Goal: Information Seeking & Learning: Learn about a topic

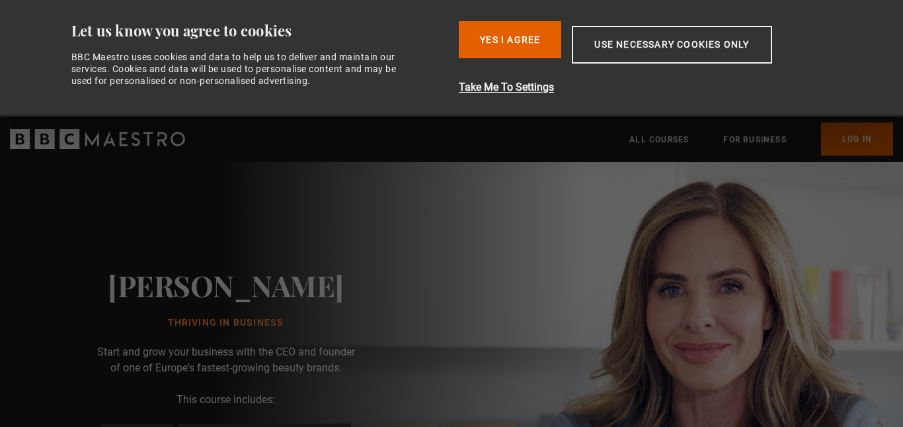
drag, startPoint x: 0, startPoint y: 0, endPoint x: 668, endPoint y: 290, distance: 728.4
click at [714, 37] on button "Use necessary cookies only" at bounding box center [672, 45] width 200 height 38
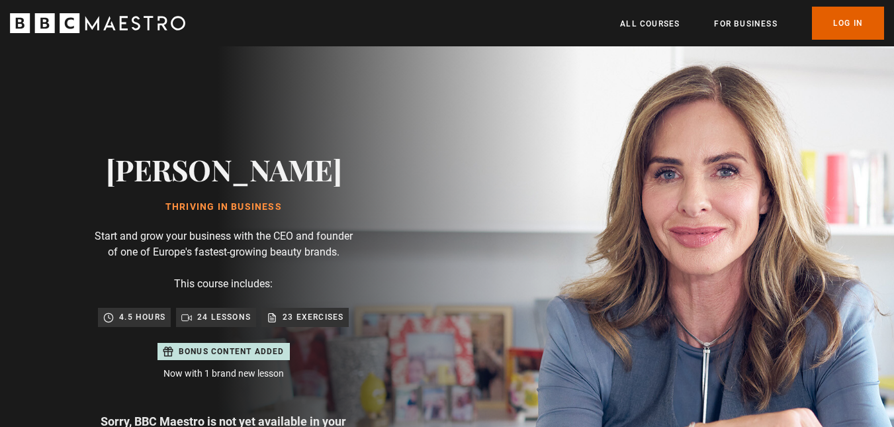
drag, startPoint x: 140, startPoint y: 178, endPoint x: 435, endPoint y: 375, distance: 354.2
click at [435, 375] on div "[PERSON_NAME] Thriving in Business Start and grow your business with the CEO an…" at bounding box center [223, 322] width 423 height 552
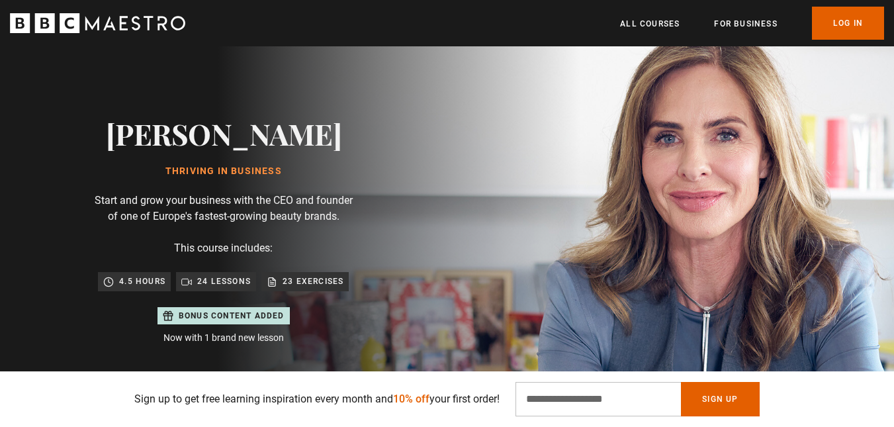
scroll to position [66, 0]
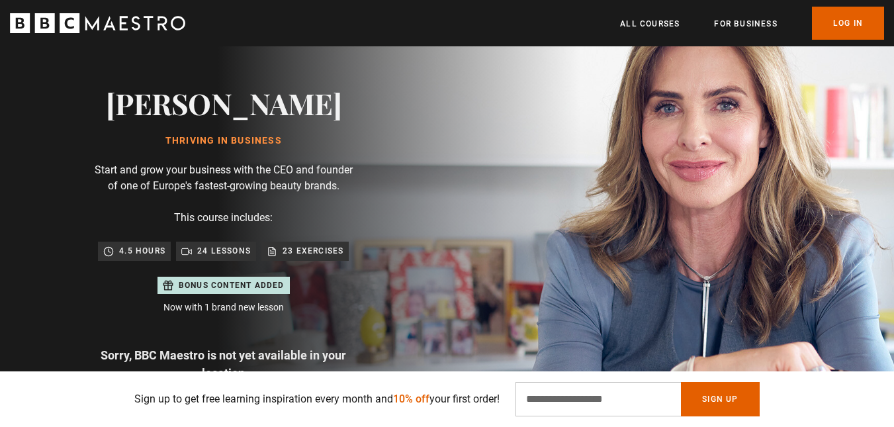
click at [447, 255] on div "[PERSON_NAME] Thriving in Business Start and grow your business with the CEO an…" at bounding box center [223, 256] width 447 height 552
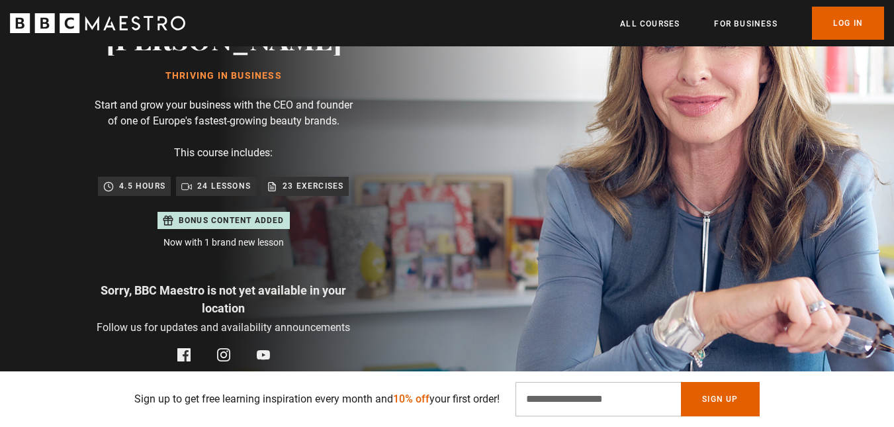
scroll to position [130, 0]
drag, startPoint x: 140, startPoint y: 187, endPoint x: 169, endPoint y: 187, distance: 29.1
click at [169, 187] on div "4.5 hours" at bounding box center [134, 186] width 73 height 19
drag, startPoint x: 213, startPoint y: 187, endPoint x: 248, endPoint y: 187, distance: 35.1
click at [248, 187] on p "24 lessons" at bounding box center [224, 186] width 54 height 13
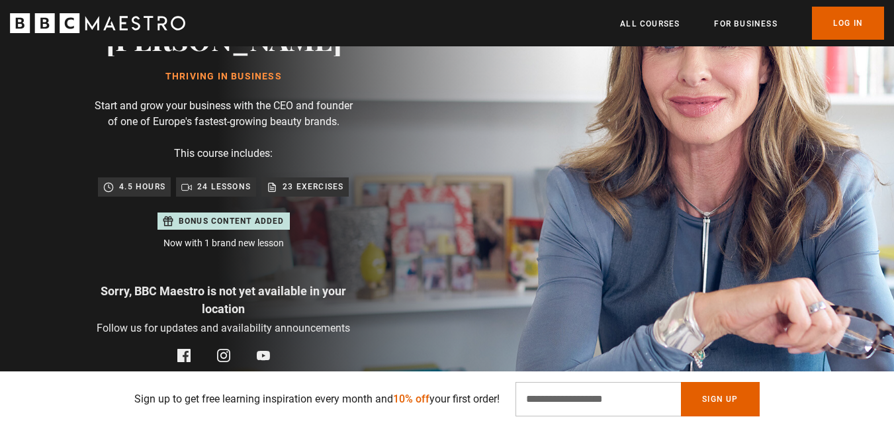
drag, startPoint x: 288, startPoint y: 184, endPoint x: 378, endPoint y: 184, distance: 90.0
click at [378, 184] on div "[PERSON_NAME] Thriving in Business Start and grow your business with the CEO an…" at bounding box center [223, 192] width 423 height 552
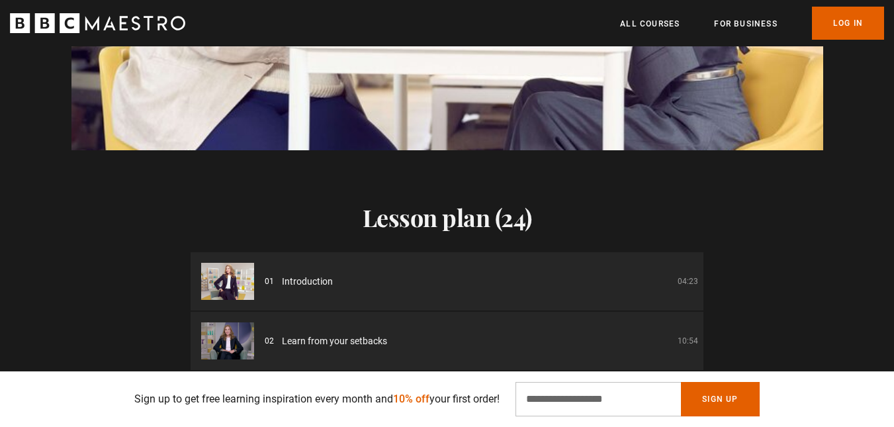
scroll to position [0, 1386]
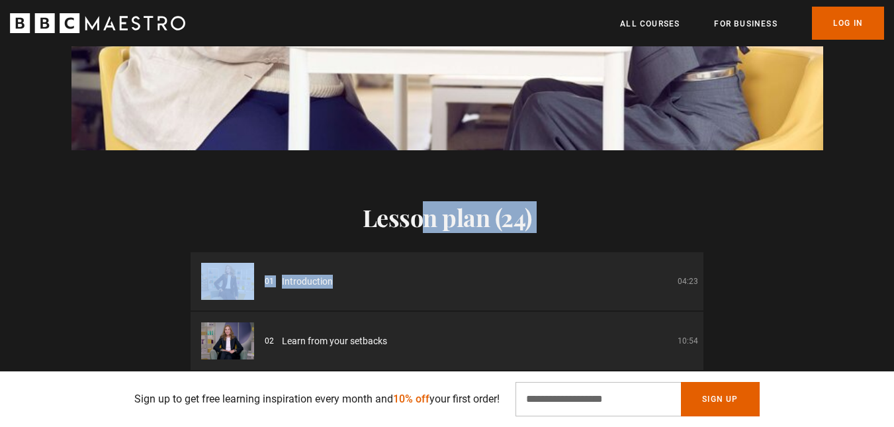
drag, startPoint x: 429, startPoint y: 210, endPoint x: 562, endPoint y: 243, distance: 137.2
click at [562, 243] on div "Lesson plan (24) 01 Introduction 04:23 02 Learn from your setbacks 10:54 03 Cho…" at bounding box center [446, 386] width 513 height 366
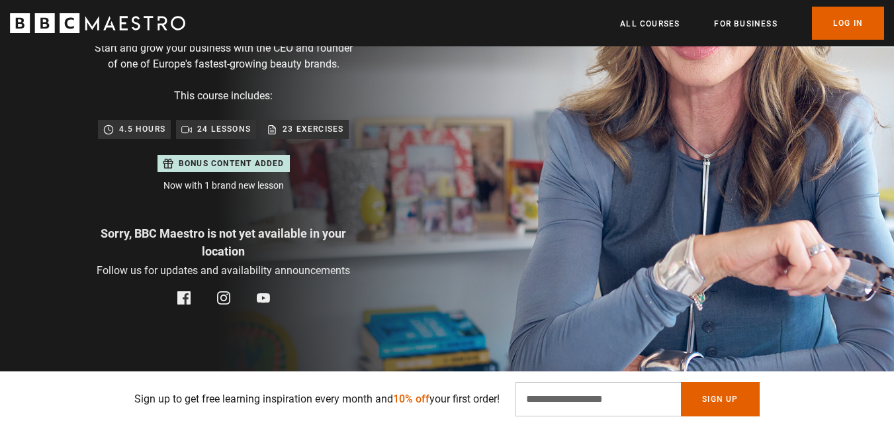
scroll to position [0, 0]
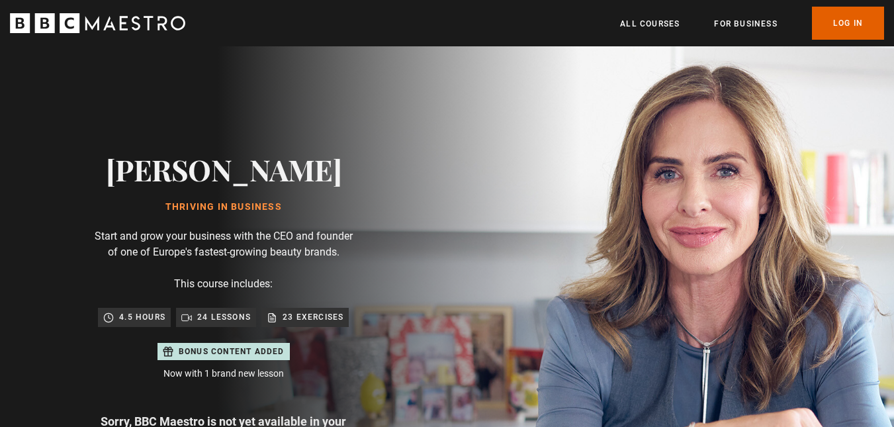
drag, startPoint x: 171, startPoint y: 168, endPoint x: 504, endPoint y: 309, distance: 361.9
click at [304, 370] on div "[PERSON_NAME] Thriving in Business Start and grow your business with the CEO an…" at bounding box center [223, 322] width 423 height 552
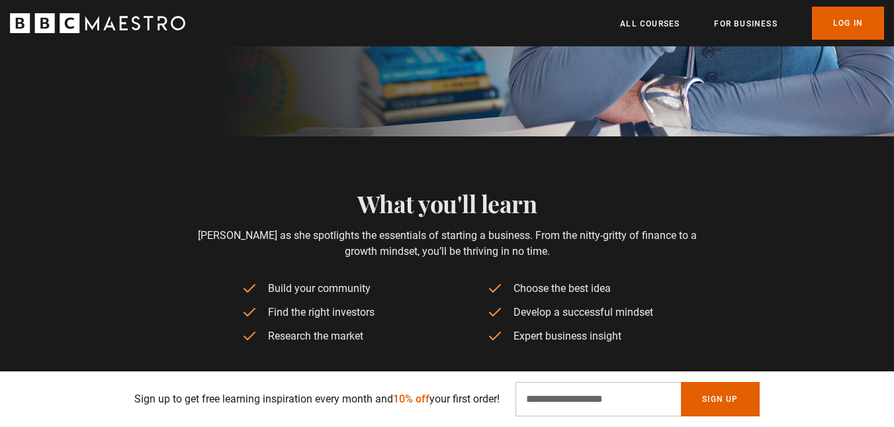
scroll to position [463, 0]
drag, startPoint x: 366, startPoint y: 204, endPoint x: 608, endPoint y: 201, distance: 242.1
click at [608, 201] on h2 "What you'll learn" at bounding box center [446, 203] width 513 height 28
click at [435, 235] on p "[PERSON_NAME] as she spotlights the essentials of starting a business. From the…" at bounding box center [446, 243] width 513 height 32
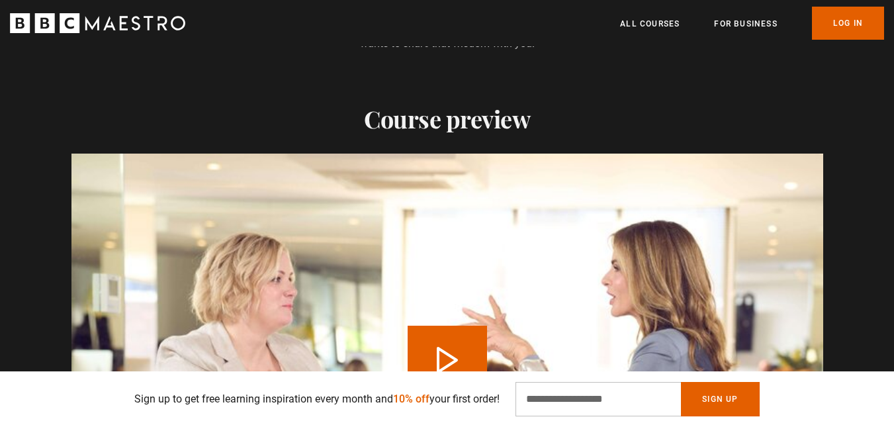
scroll to position [0, 0]
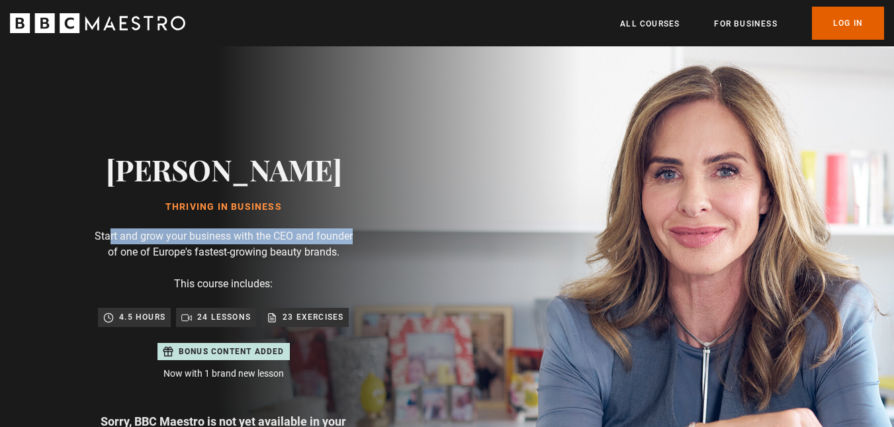
drag, startPoint x: 109, startPoint y: 239, endPoint x: 364, endPoint y: 239, distance: 255.3
click at [362, 239] on div "[PERSON_NAME] Thriving in Business Start and grow your business with the CEO an…" at bounding box center [223, 322] width 423 height 552
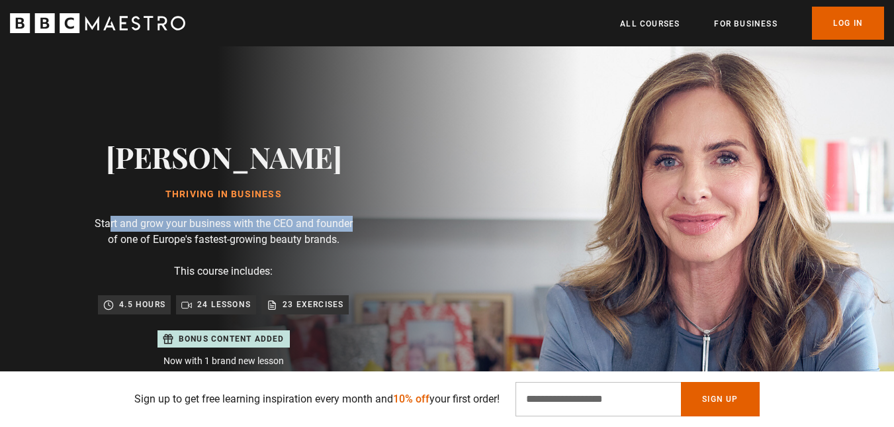
scroll to position [6, 0]
